Goal: Find specific page/section: Find specific page/section

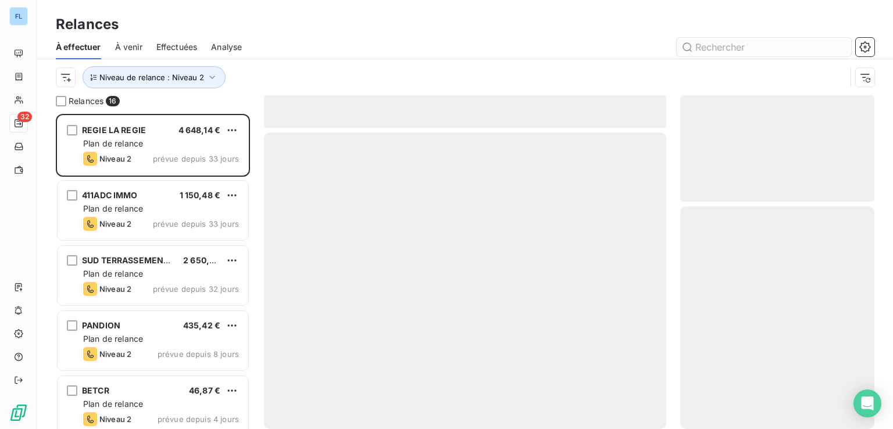
scroll to position [306, 185]
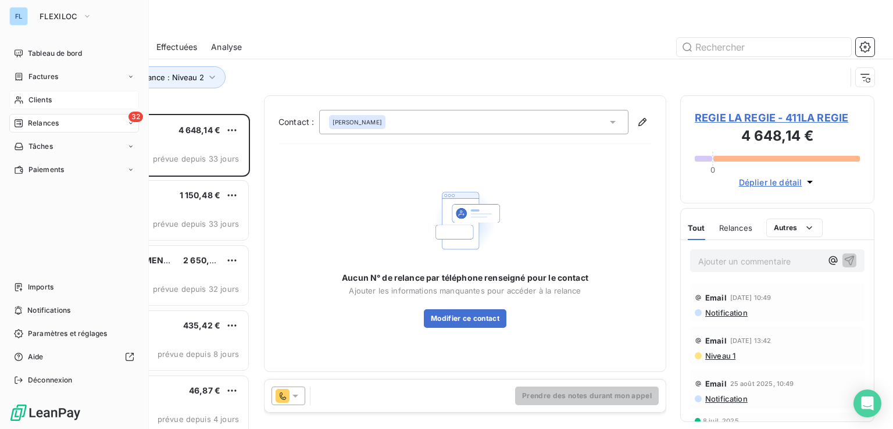
click at [54, 105] on div "Clients" at bounding box center [74, 100] width 130 height 19
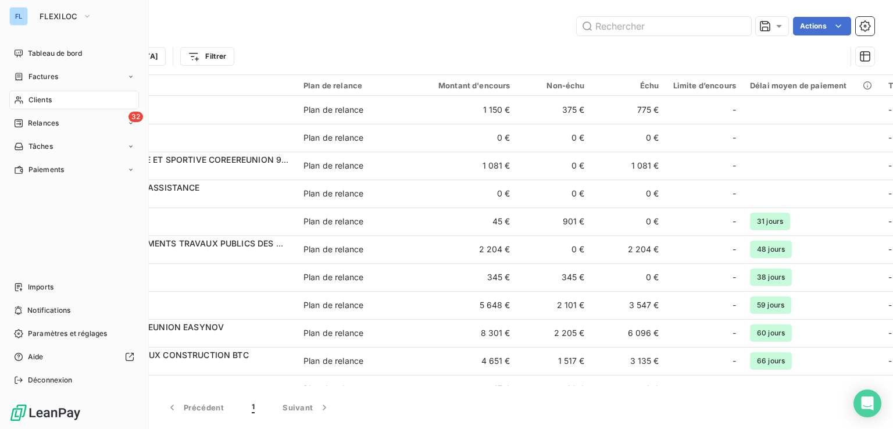
click at [51, 102] on span "Clients" at bounding box center [39, 100] width 23 height 10
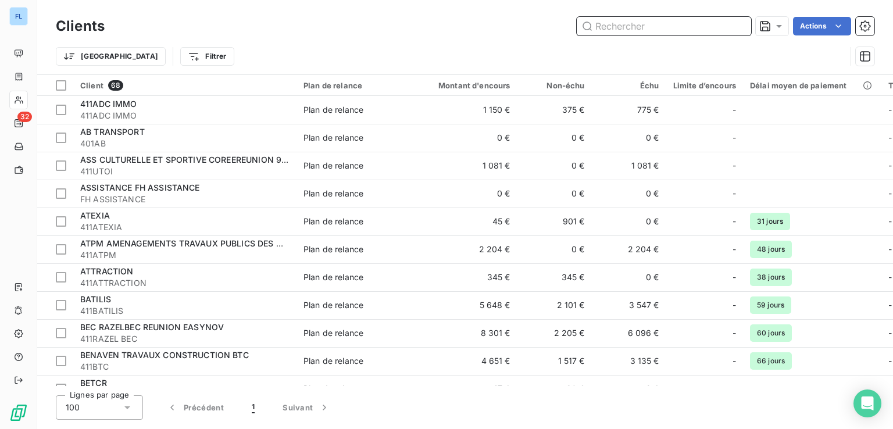
click at [655, 29] on input "text" at bounding box center [664, 26] width 174 height 19
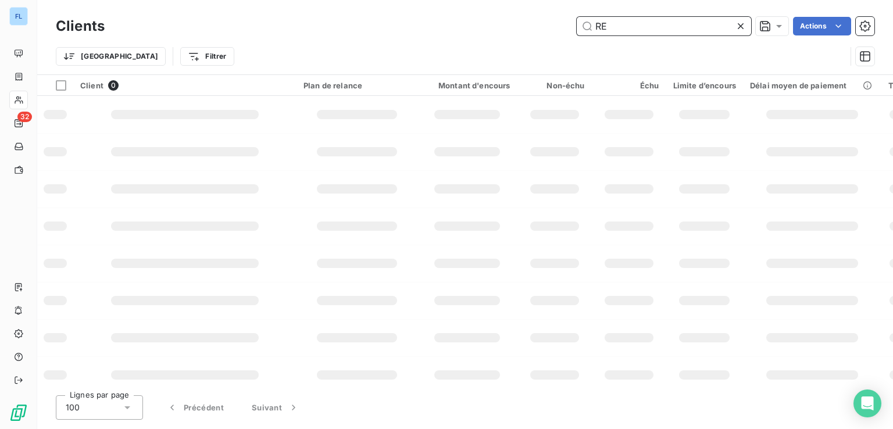
type input "R"
type input "C"
type input "T"
